Goal: Find contact information: Find contact information

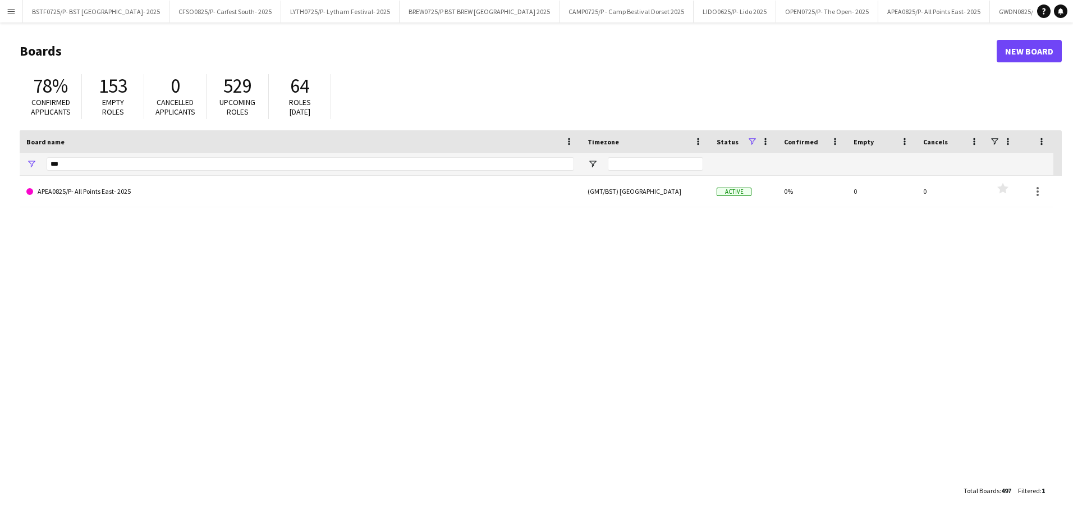
click at [15, 4] on button "Menu" at bounding box center [11, 11] width 22 height 22
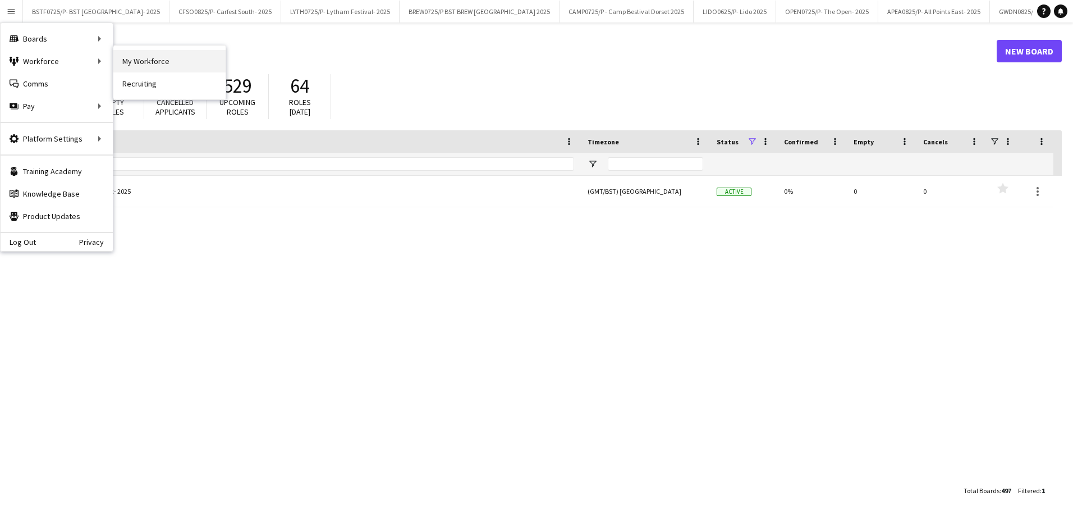
click at [149, 56] on link "My Workforce" at bounding box center [169, 61] width 112 height 22
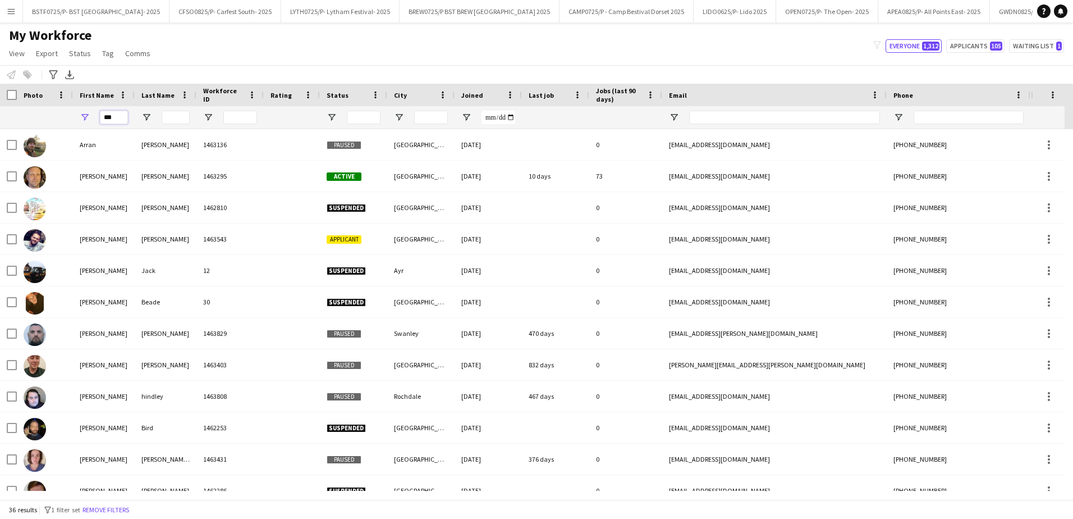
click at [116, 118] on input "***" at bounding box center [114, 117] width 28 height 13
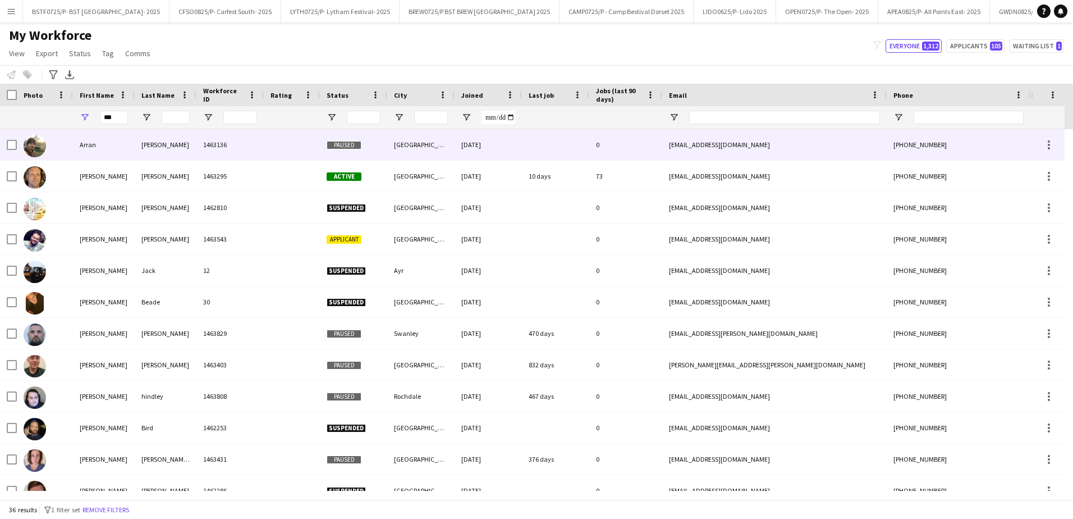
click at [86, 150] on div "Arran" at bounding box center [104, 144] width 62 height 31
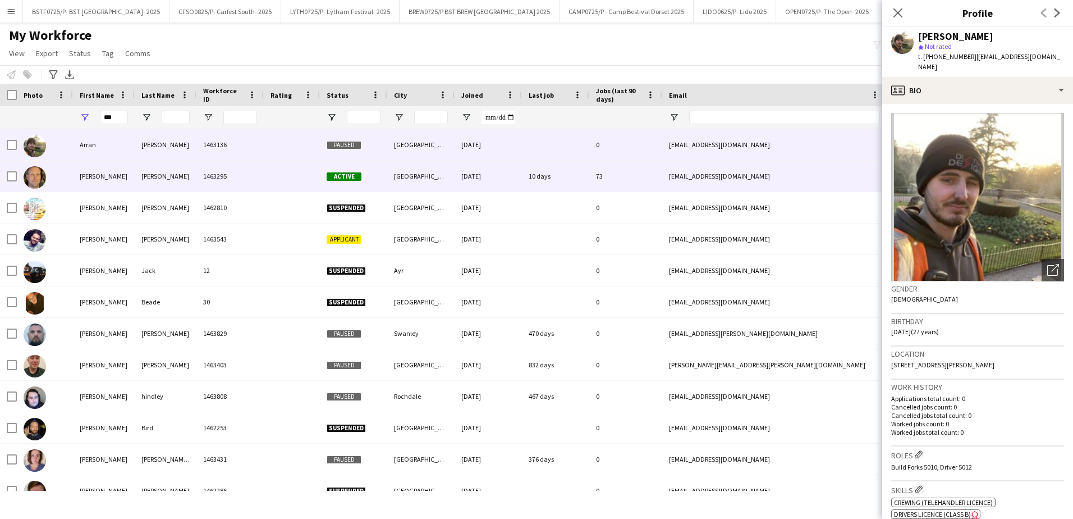
click at [173, 177] on div "[PERSON_NAME]" at bounding box center [166, 176] width 62 height 31
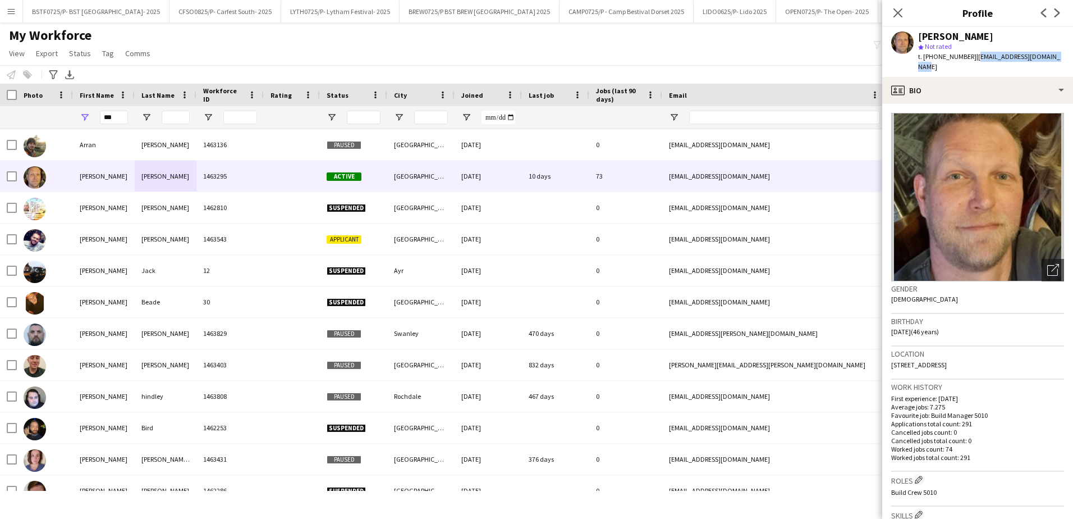
drag, startPoint x: 1052, startPoint y: 55, endPoint x: 971, endPoint y: 57, distance: 80.3
click at [971, 57] on span "| [EMAIL_ADDRESS][DOMAIN_NAME]" at bounding box center [989, 61] width 142 height 19
copy span "[EMAIL_ADDRESS][DOMAIN_NAME]"
